Goal: Navigation & Orientation: Find specific page/section

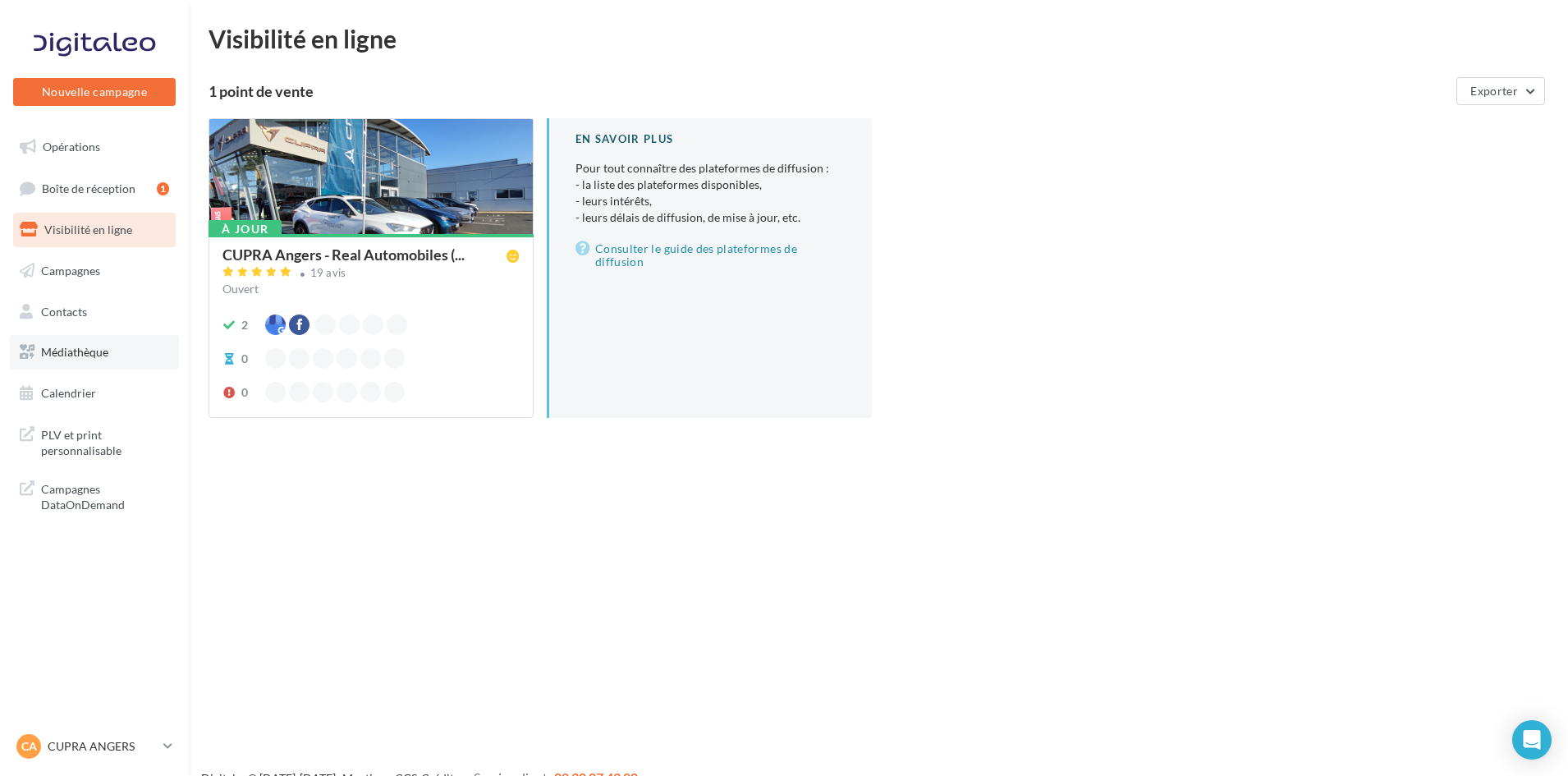
click at [112, 362] on link "Médiathèque" at bounding box center [94, 352] width 170 height 35
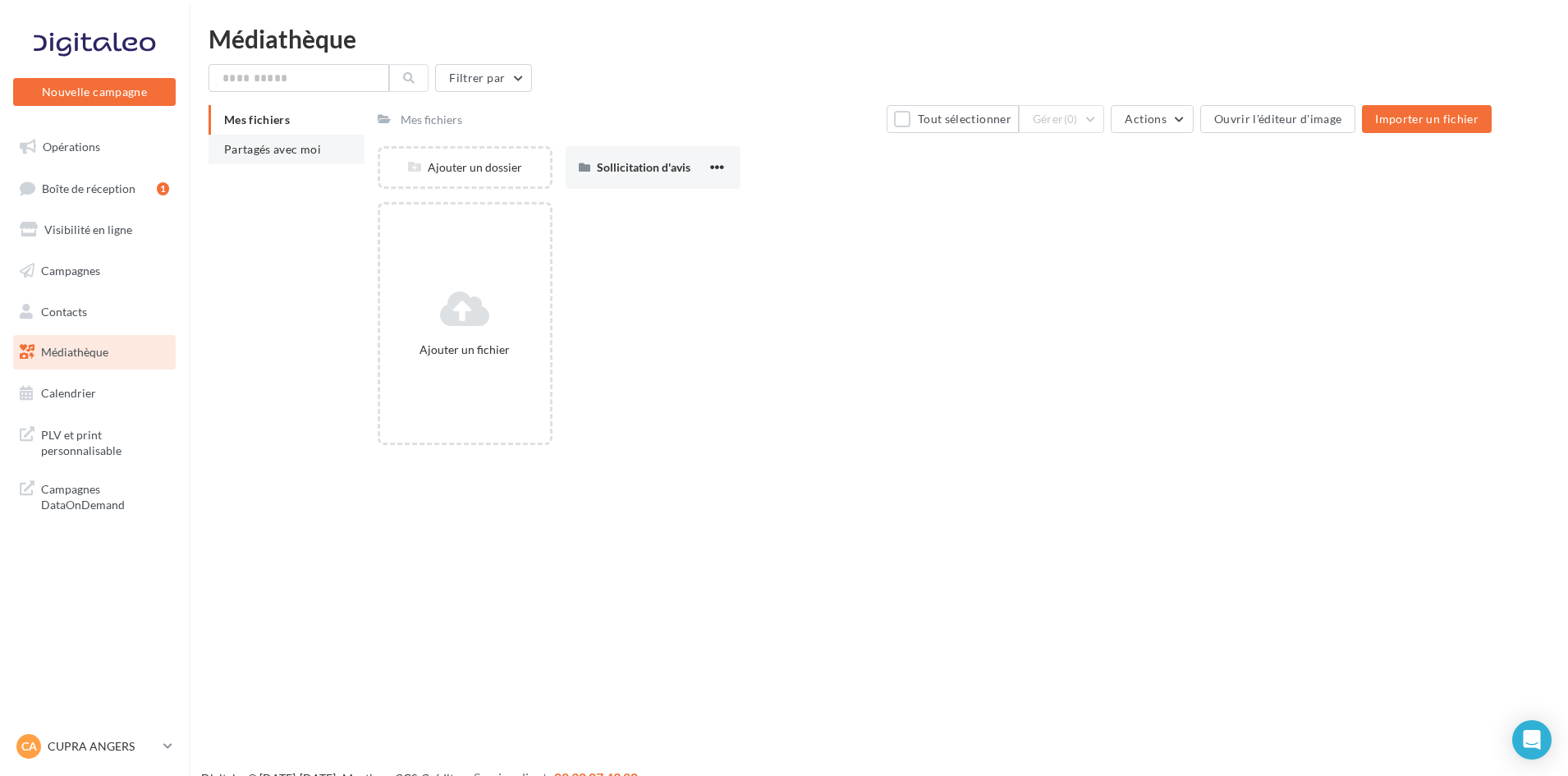
click at [282, 148] on span "Partagés avec moi" at bounding box center [272, 149] width 97 height 14
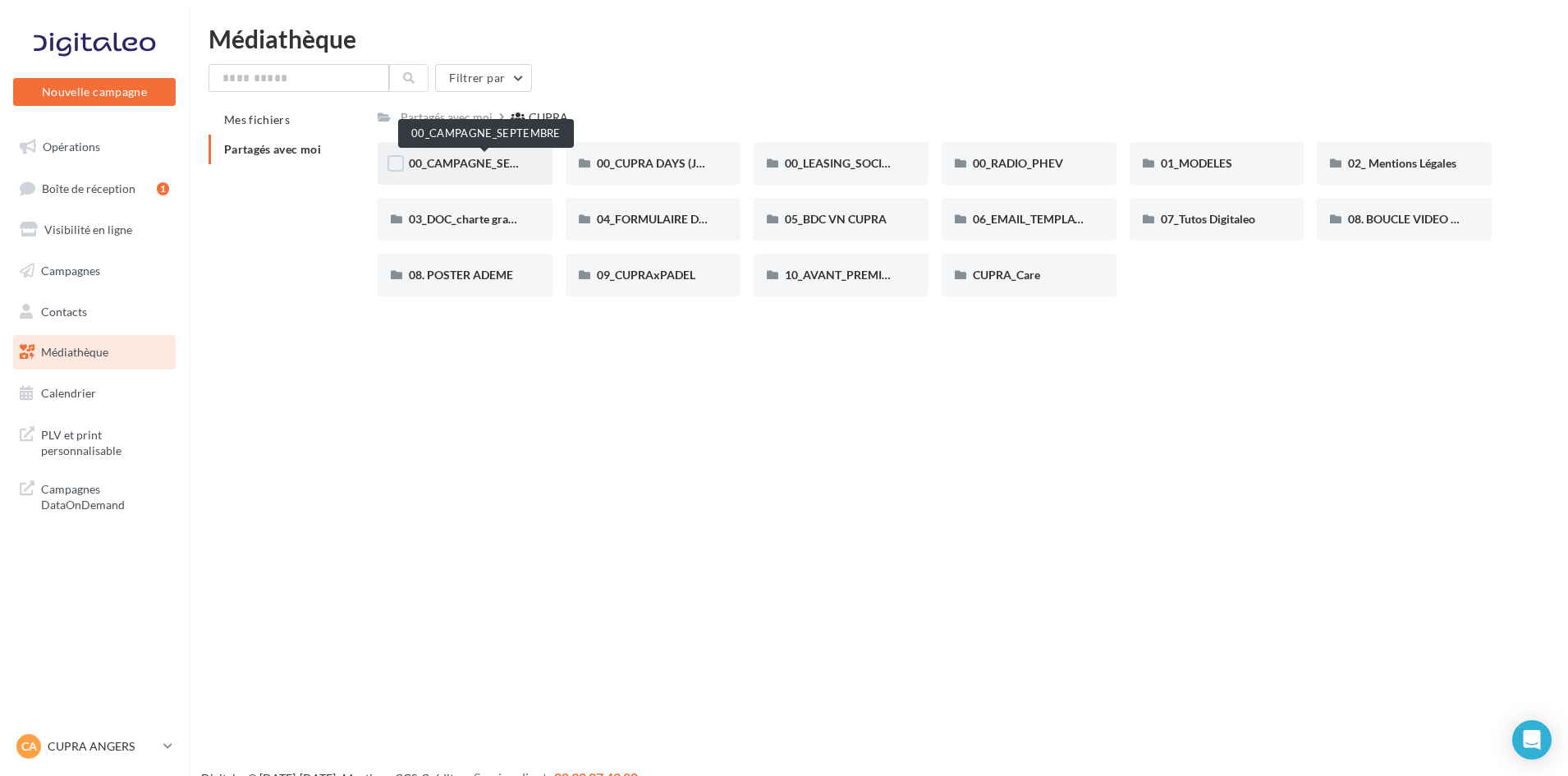
click at [466, 166] on span "00_CAMPAGNE_SEPTEMBRE" at bounding box center [485, 163] width 154 height 14
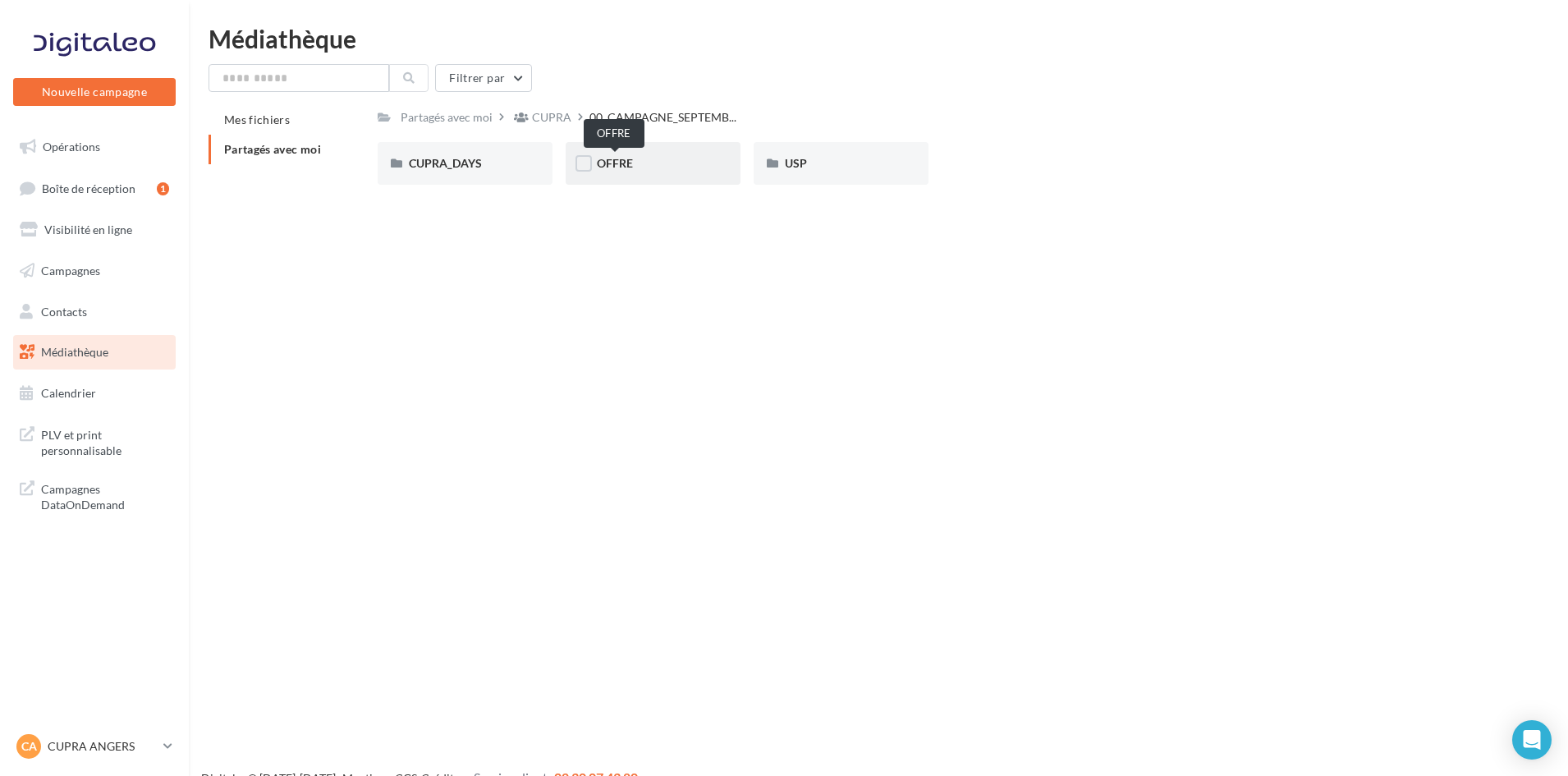
click at [617, 164] on span "OFFRE" at bounding box center [615, 163] width 36 height 14
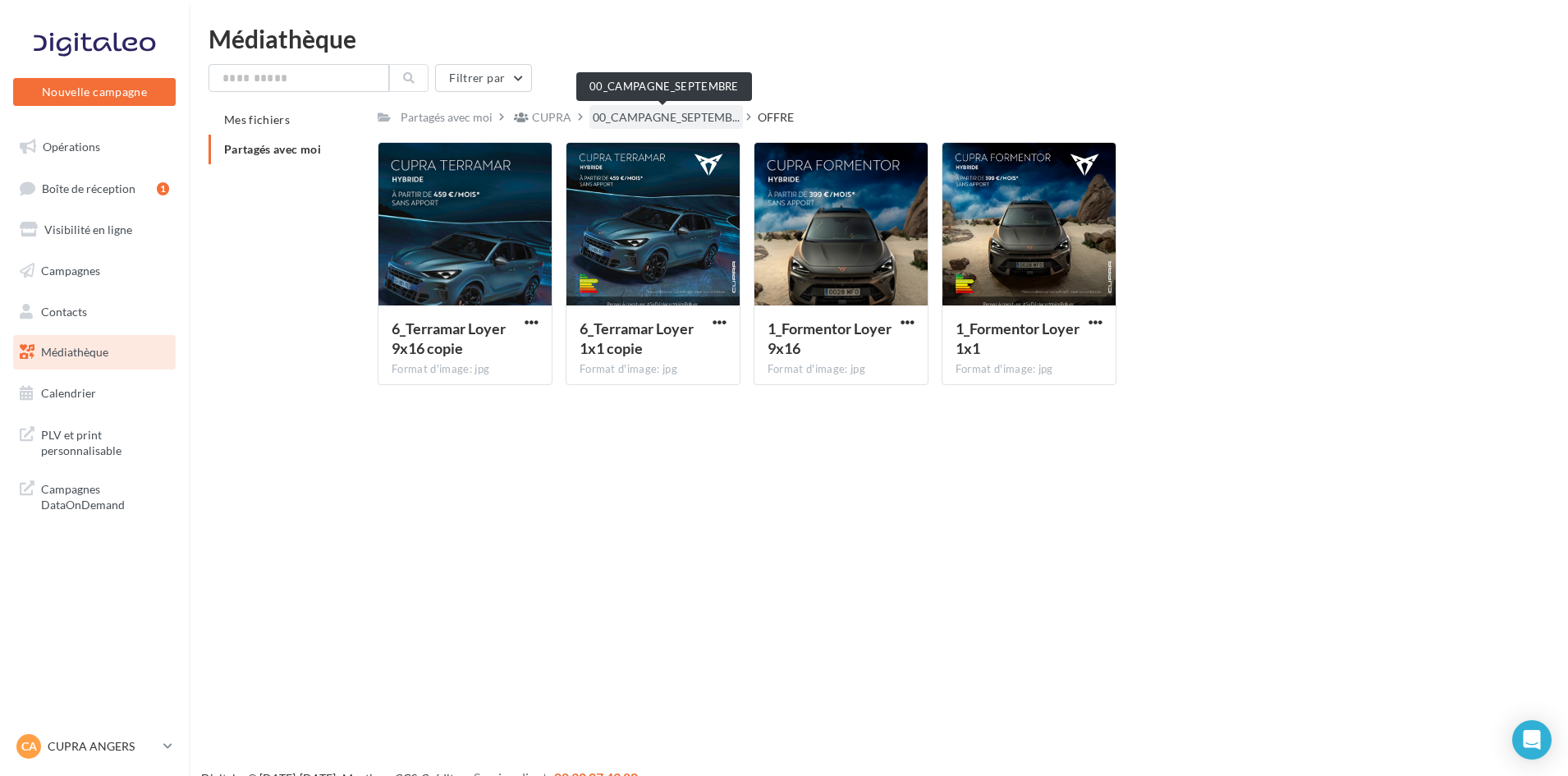
click at [648, 126] on span "00_CAMPAGNE_SEPTEMB..." at bounding box center [667, 117] width 147 height 17
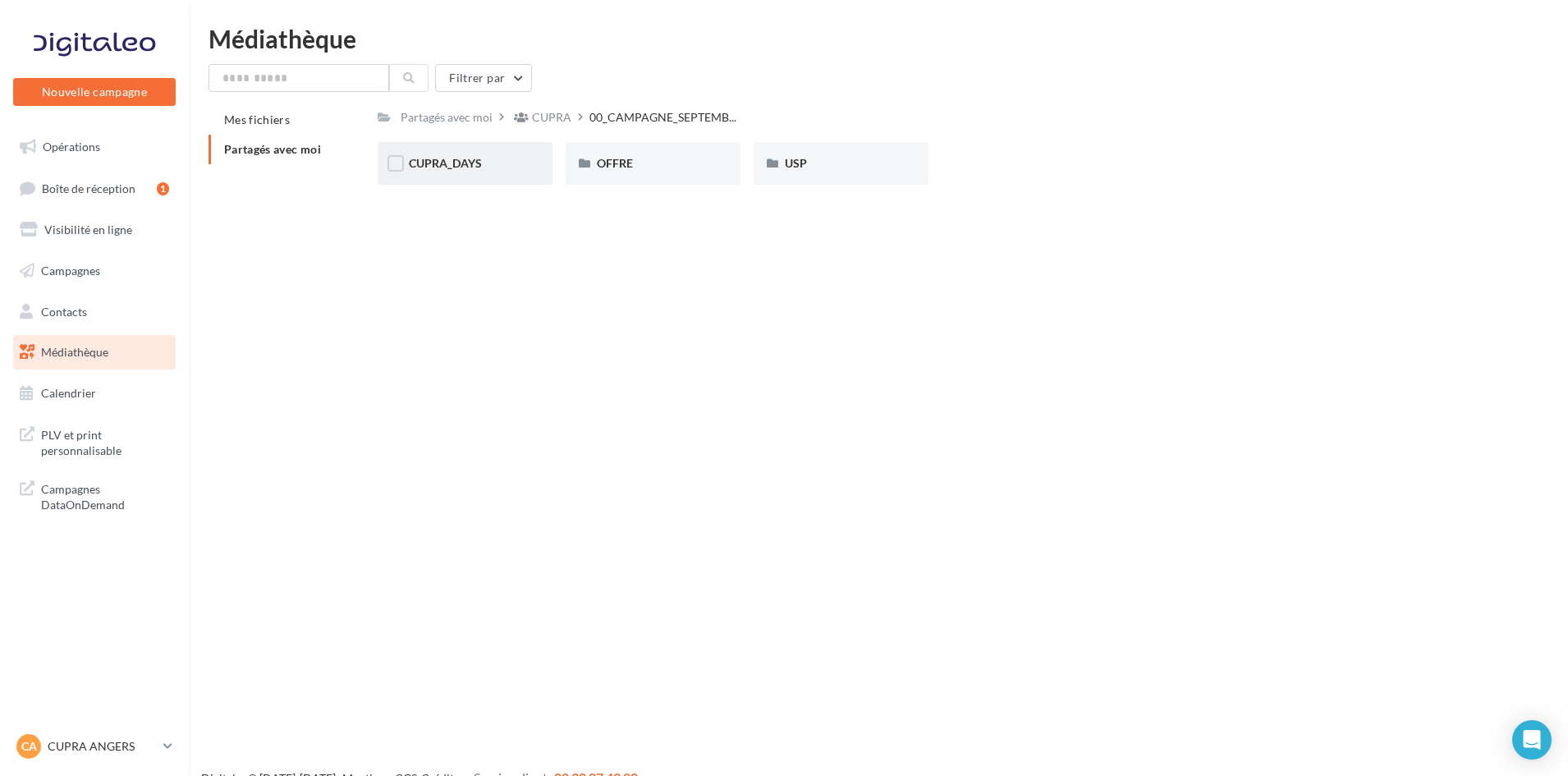
click at [462, 170] on div "CUPRA_DAYS" at bounding box center [465, 164] width 112 height 17
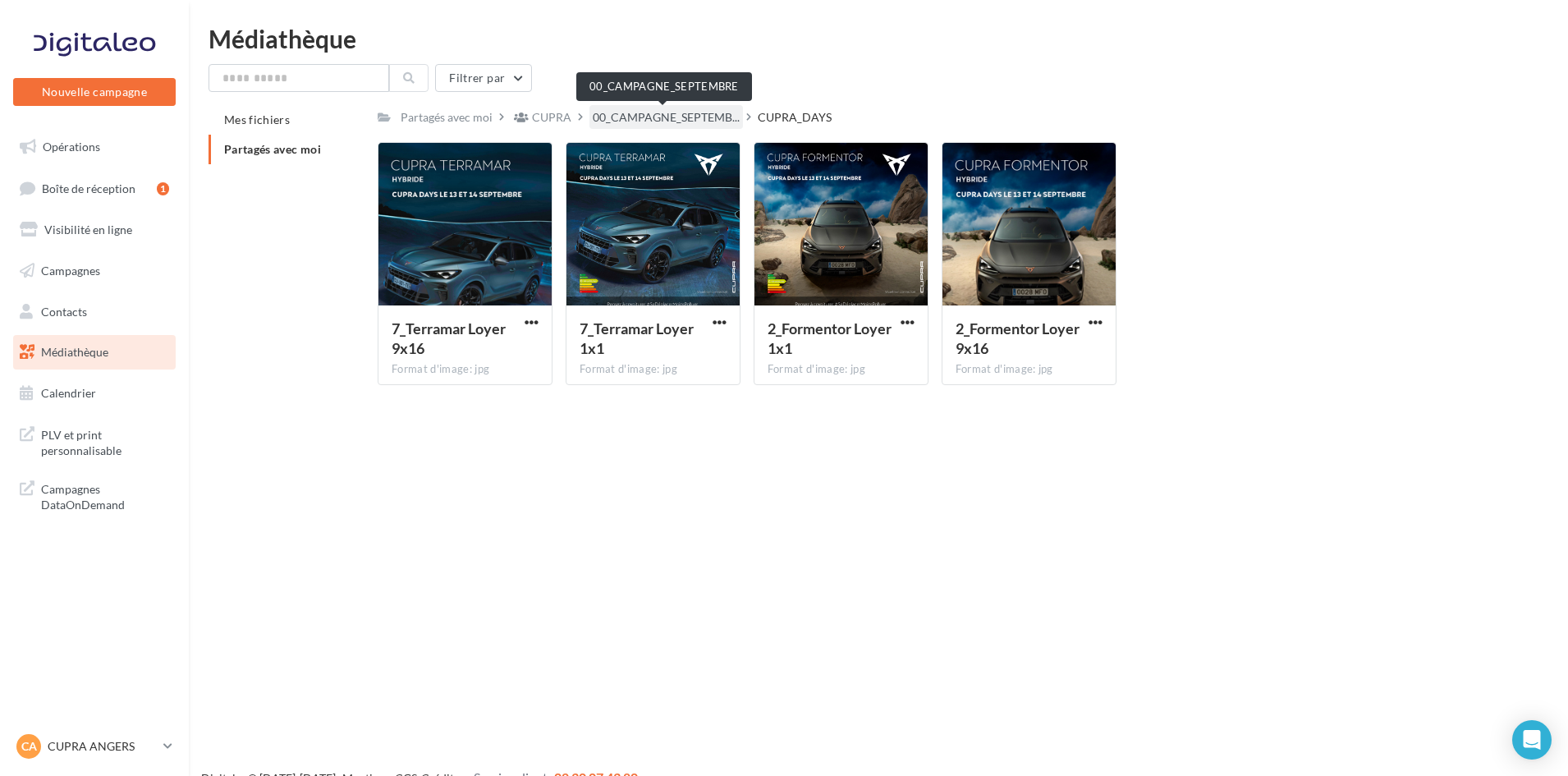
click at [649, 117] on span "00_CAMPAGNE_SEPTEMB..." at bounding box center [667, 117] width 147 height 17
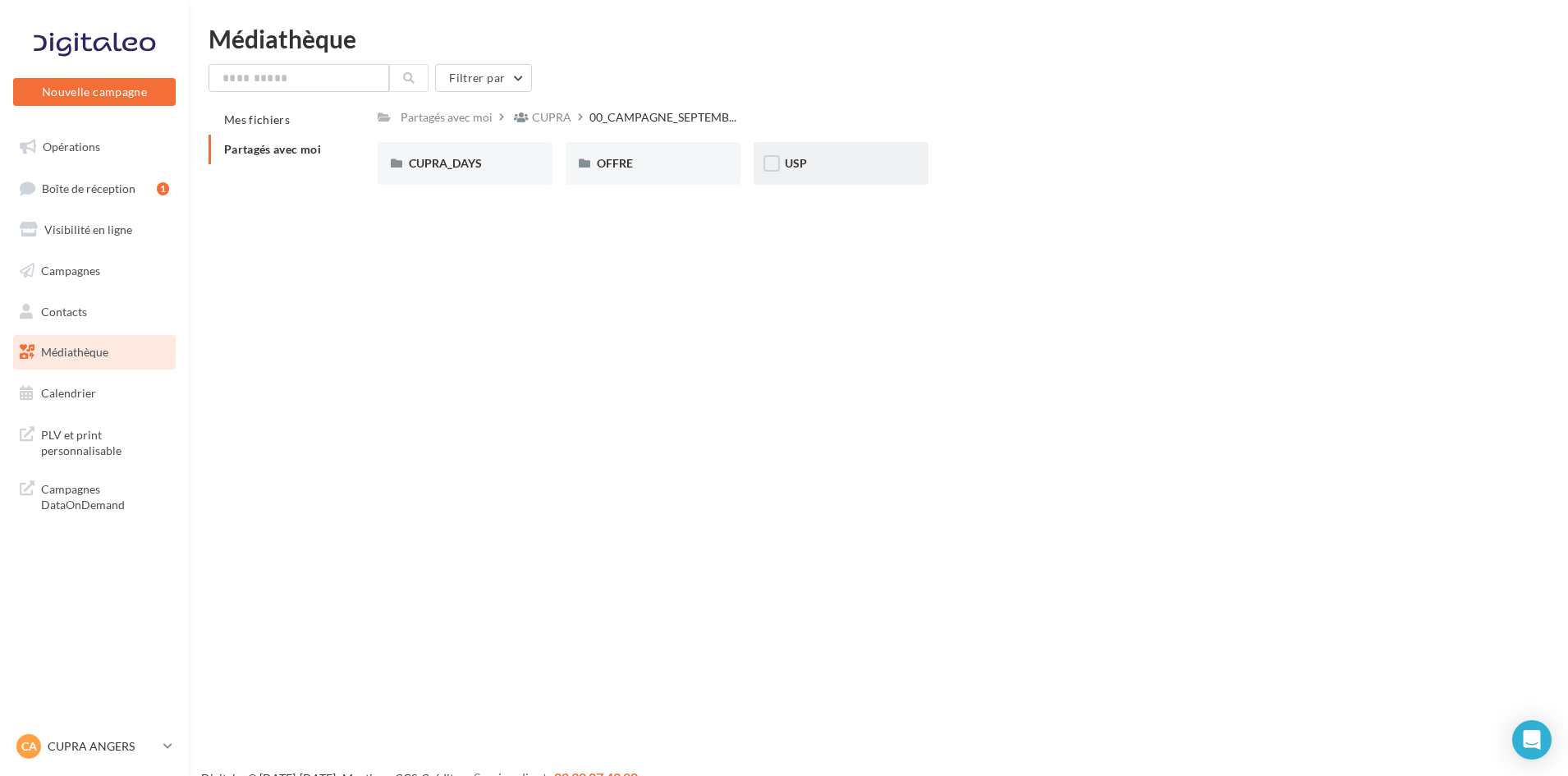
click at [807, 163] on div "USP" at bounding box center [841, 164] width 112 height 17
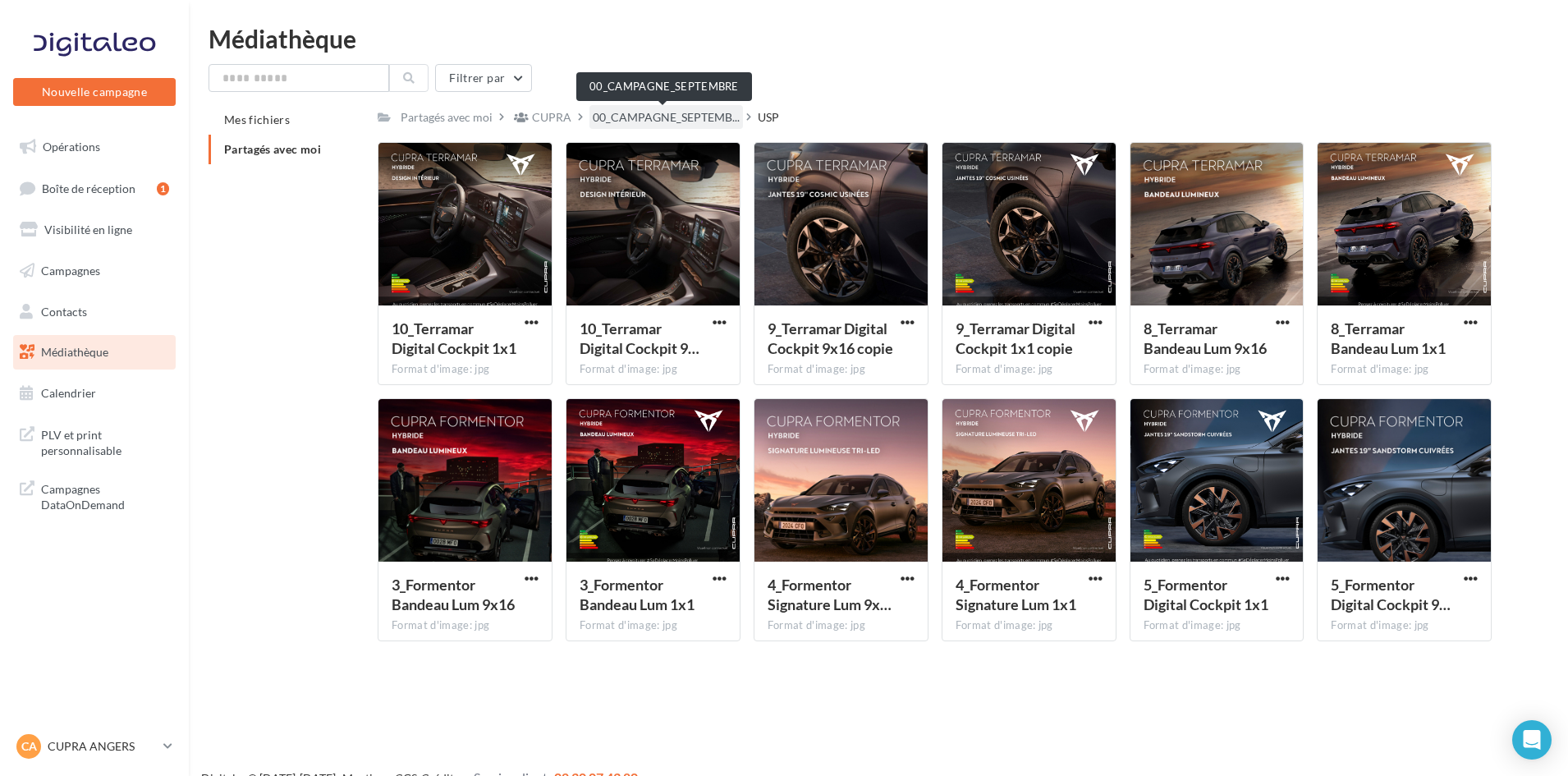
click at [643, 123] on span "00_CAMPAGNE_SEPTEMB..." at bounding box center [667, 117] width 147 height 17
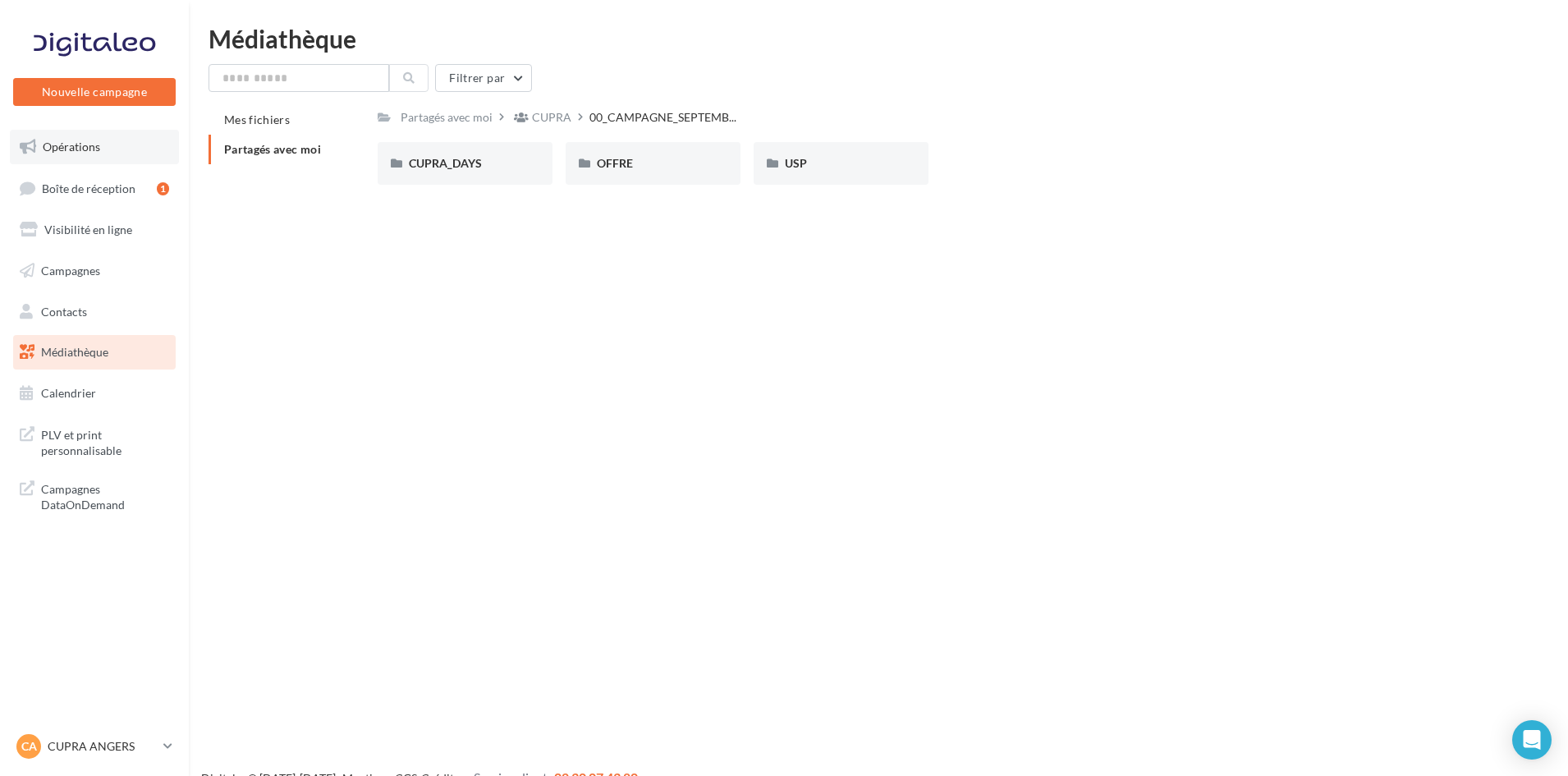
click at [84, 152] on span "Opérations" at bounding box center [71, 146] width 57 height 14
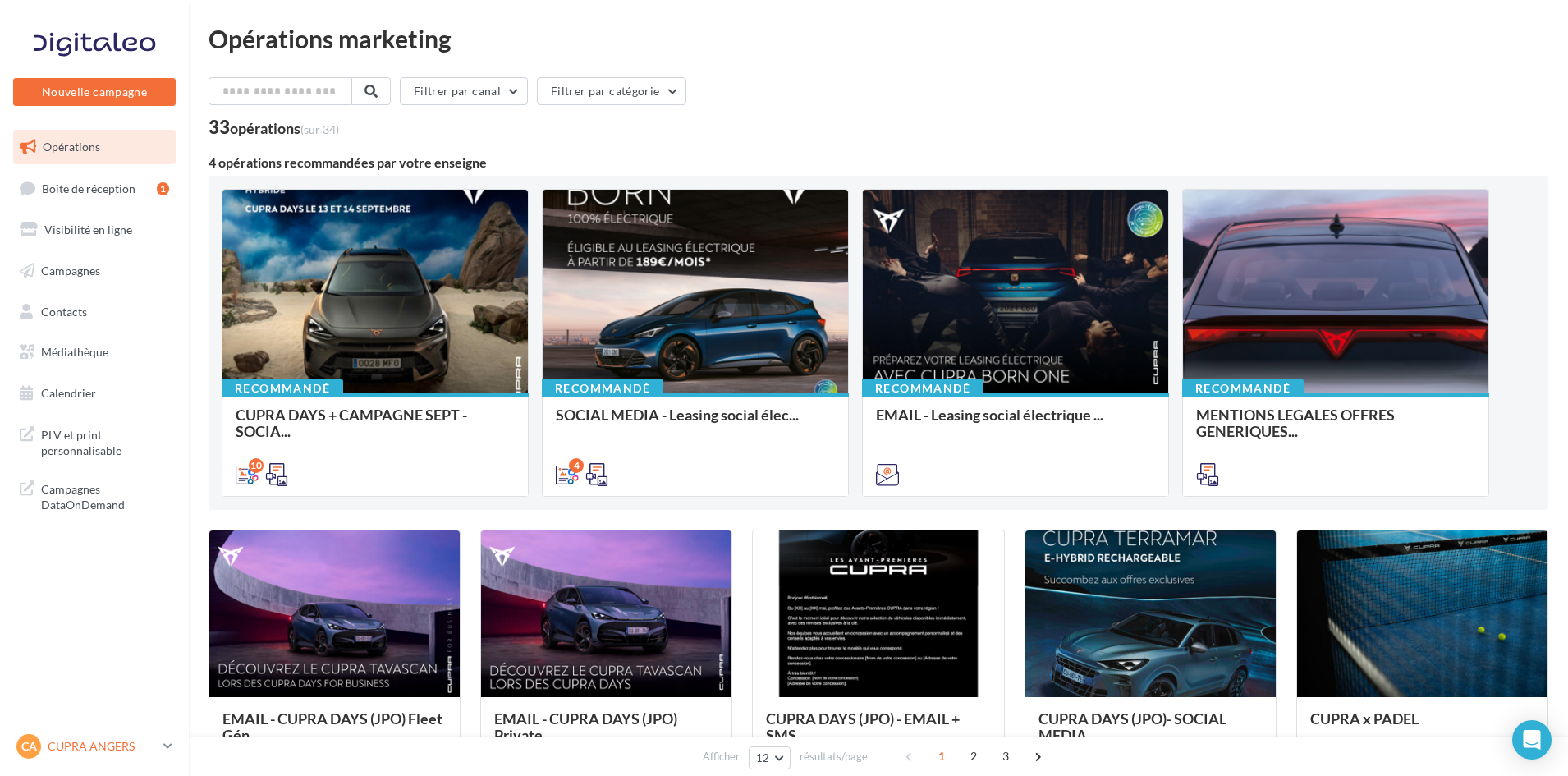
click at [132, 734] on div "CA CUPRA ANGERS cupra_angers" at bounding box center [87, 746] width 141 height 25
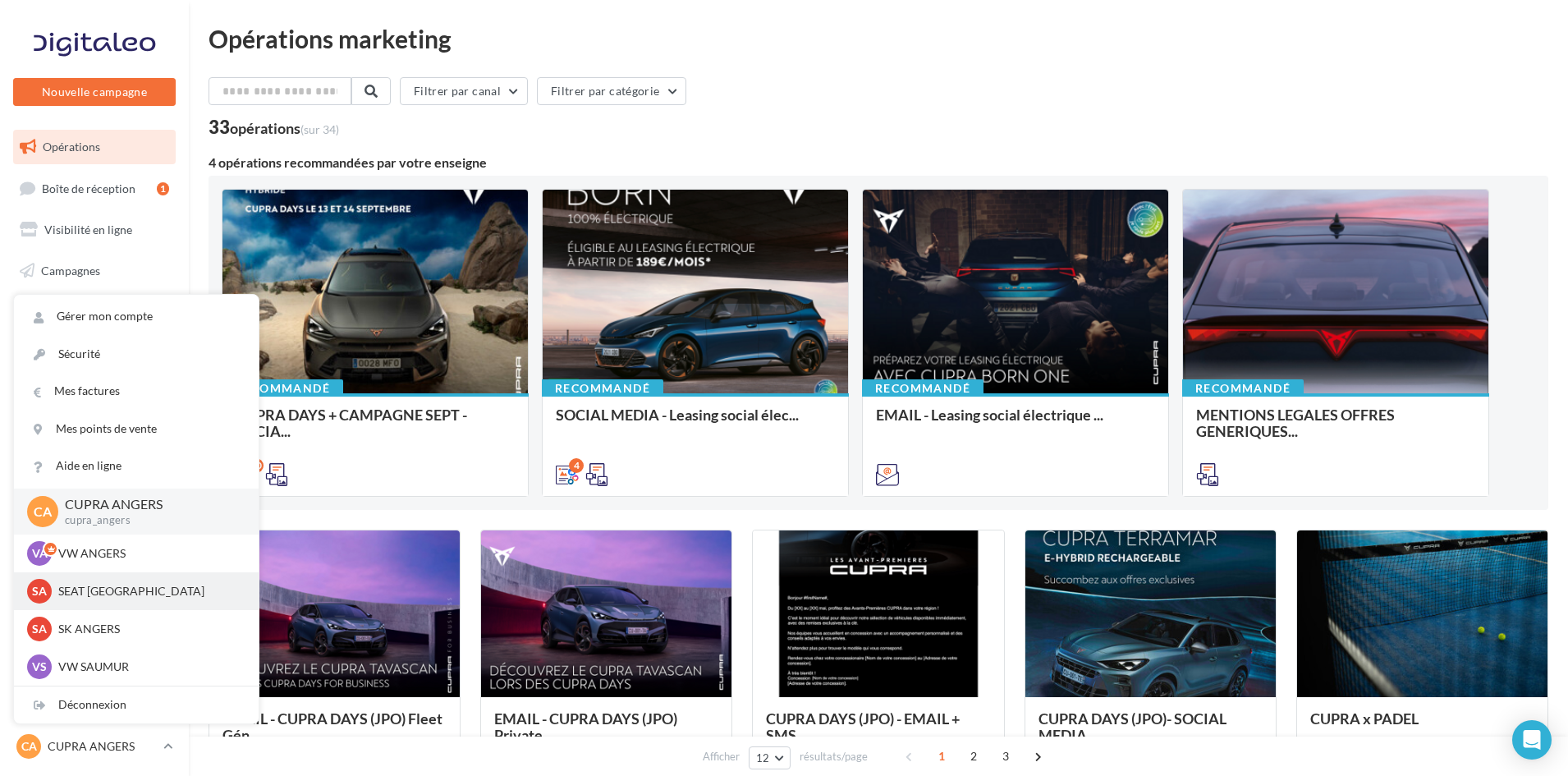
click at [138, 582] on div "SA SEAT ANGERS SEAT-ANGERS" at bounding box center [136, 592] width 218 height 25
